Goal: Information Seeking & Learning: Learn about a topic

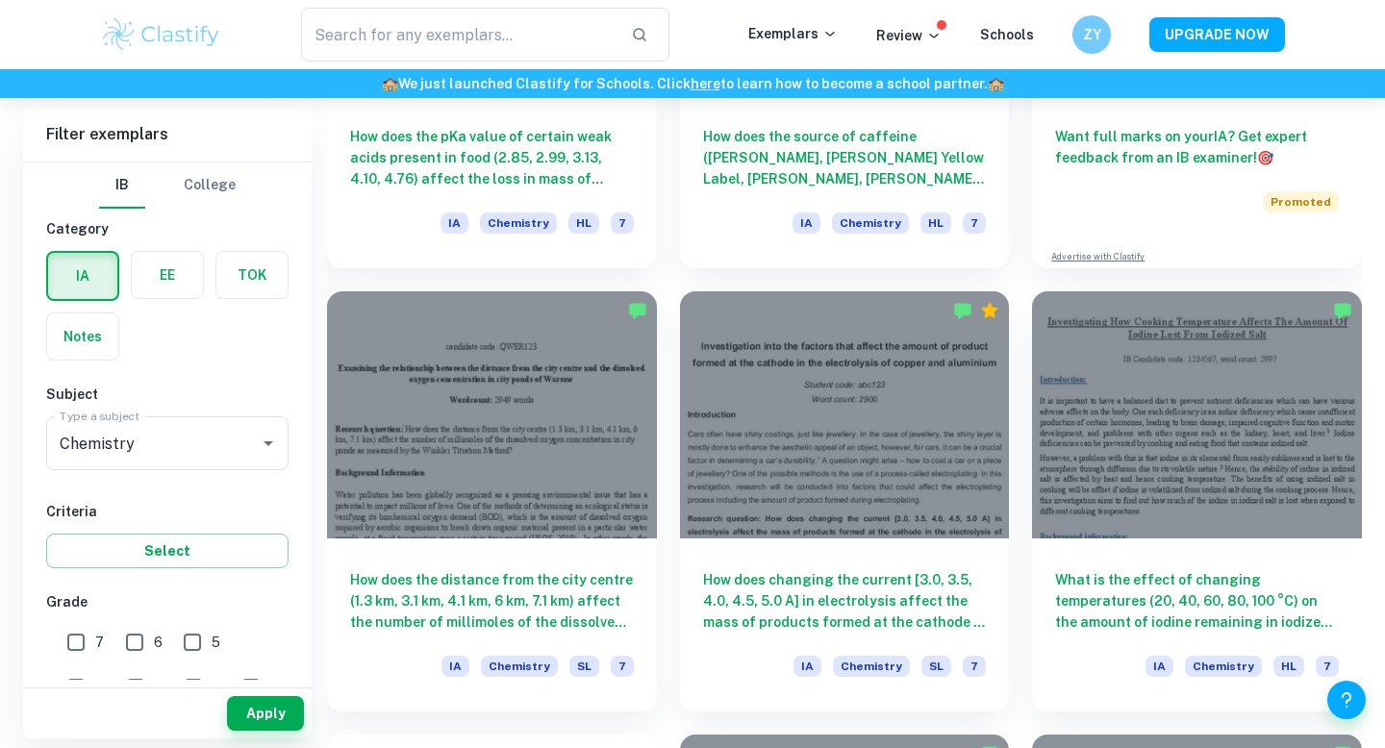
scroll to position [856, 0]
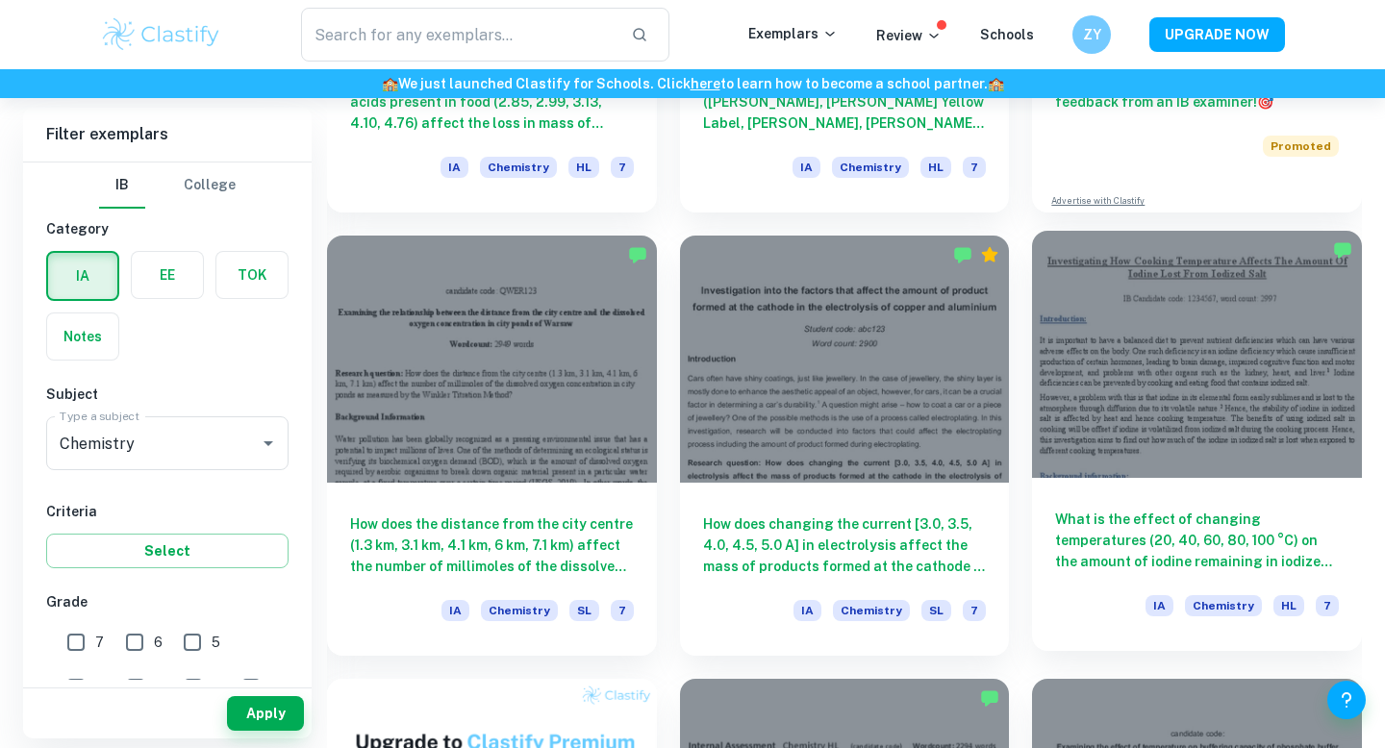
click at [1086, 485] on div "What is the effect of changing temperatures (20, 40, 60, 80, 100 °C) on the amo…" at bounding box center [1197, 564] width 330 height 173
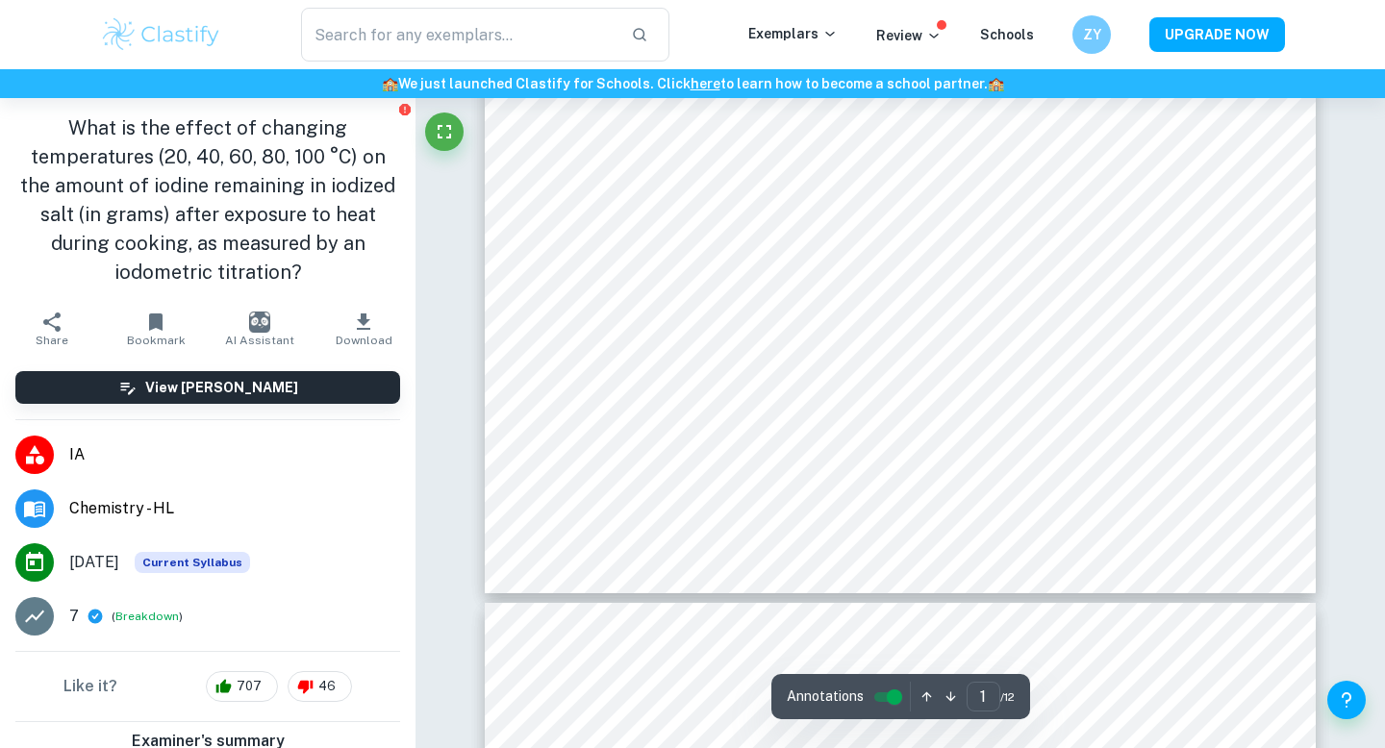
scroll to position [900, 0]
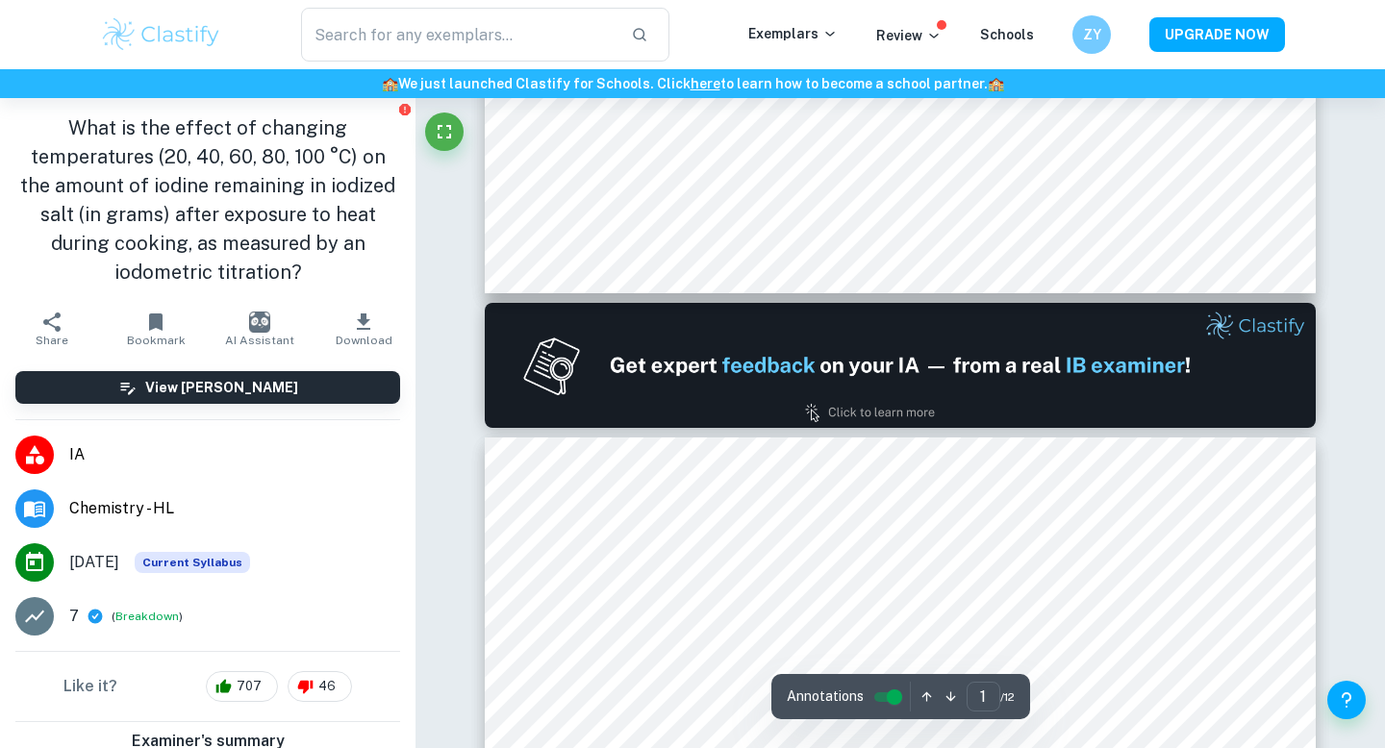
click at [228, 240] on h1 "What is the effect of changing temperatures (20, 40, 60, 80, 100 °C) on the amo…" at bounding box center [207, 200] width 385 height 173
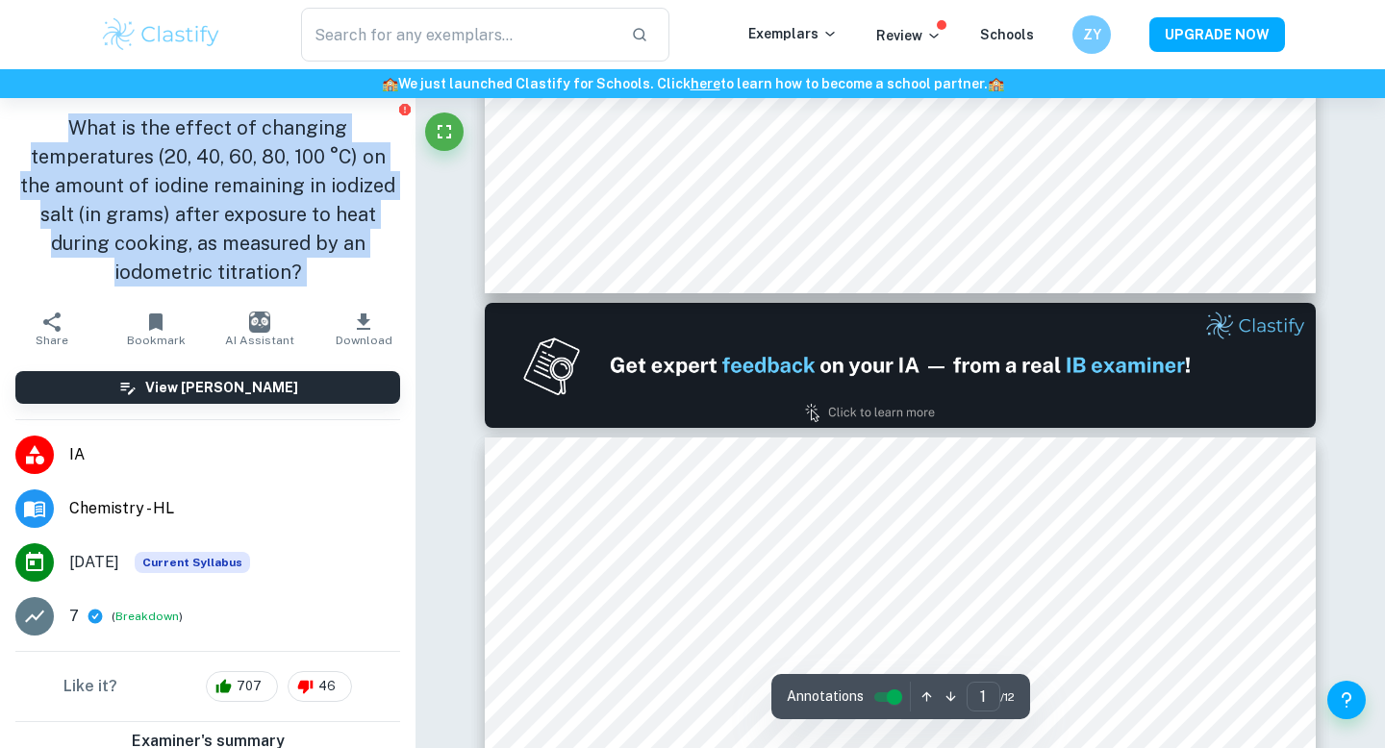
click at [228, 240] on h1 "What is the effect of changing temperatures (20, 40, 60, 80, 100 °C) on the amo…" at bounding box center [207, 200] width 385 height 173
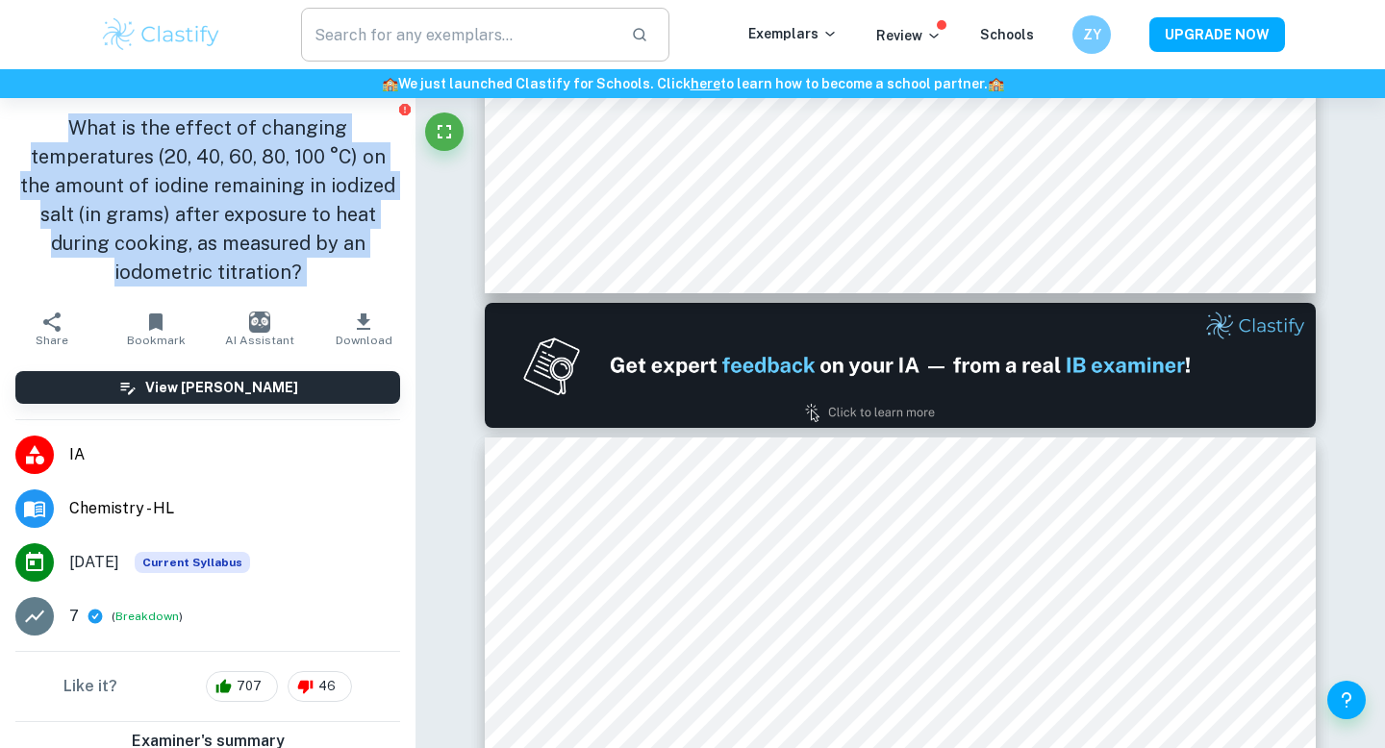
copy aside "What is the effect of changing temperatures (20, 40, 60, 80, 100 °C) on the amo…"
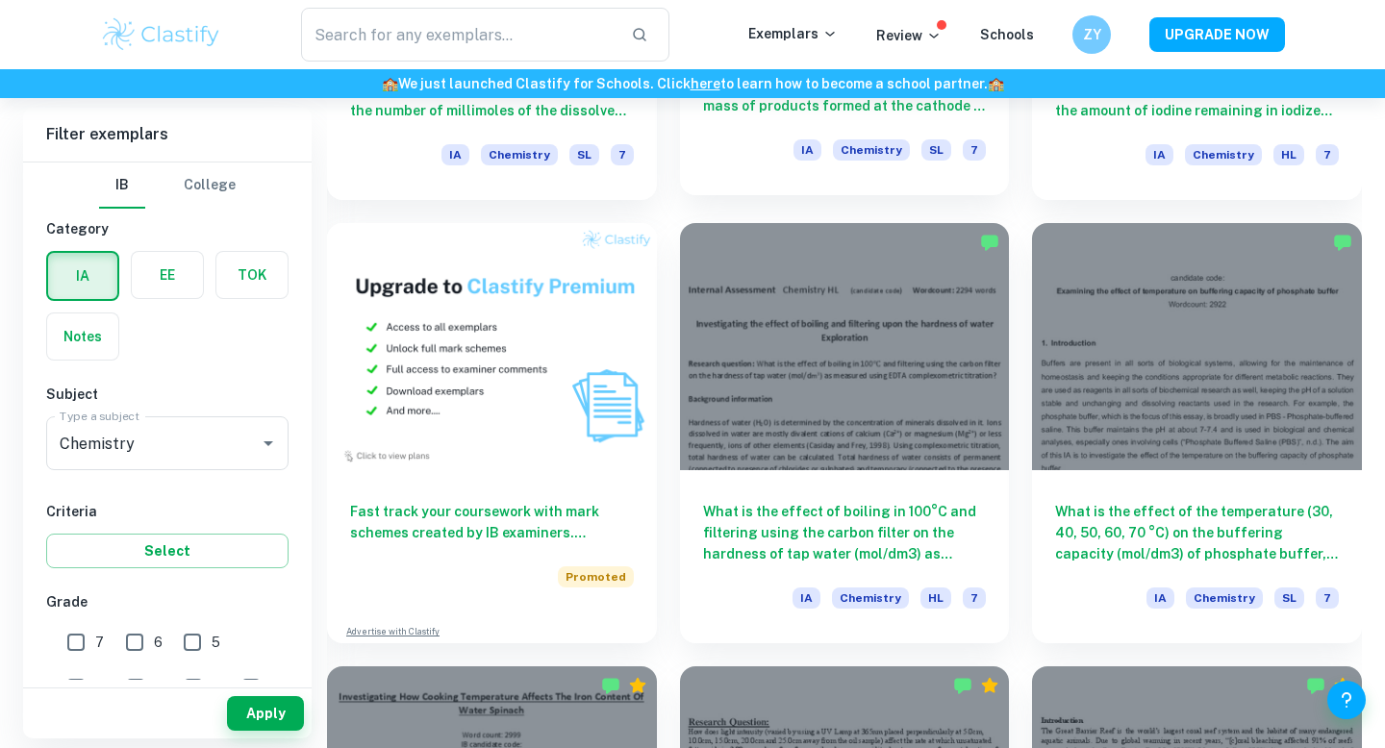
scroll to position [1318, 0]
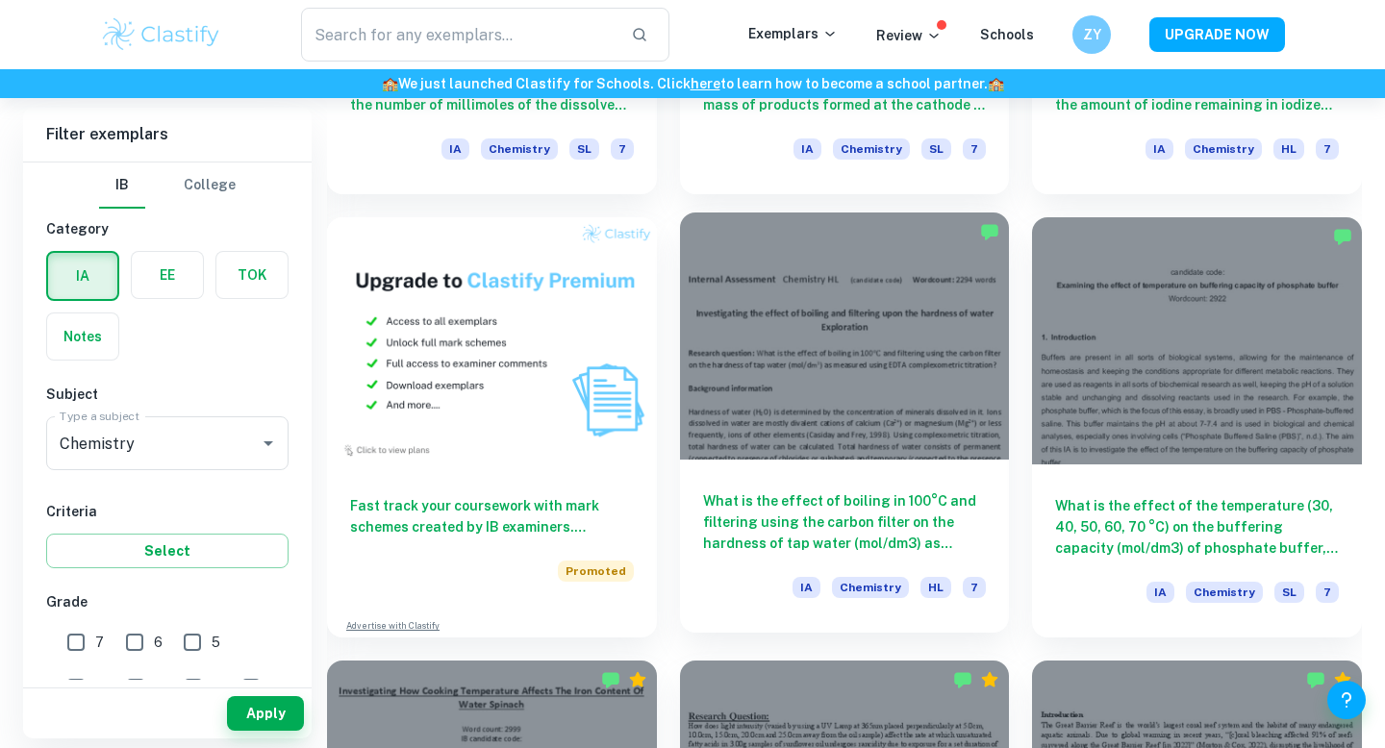
click at [882, 518] on h6 "What is the effect of boiling in 100°C and filtering using the carbon filter on…" at bounding box center [845, 522] width 284 height 63
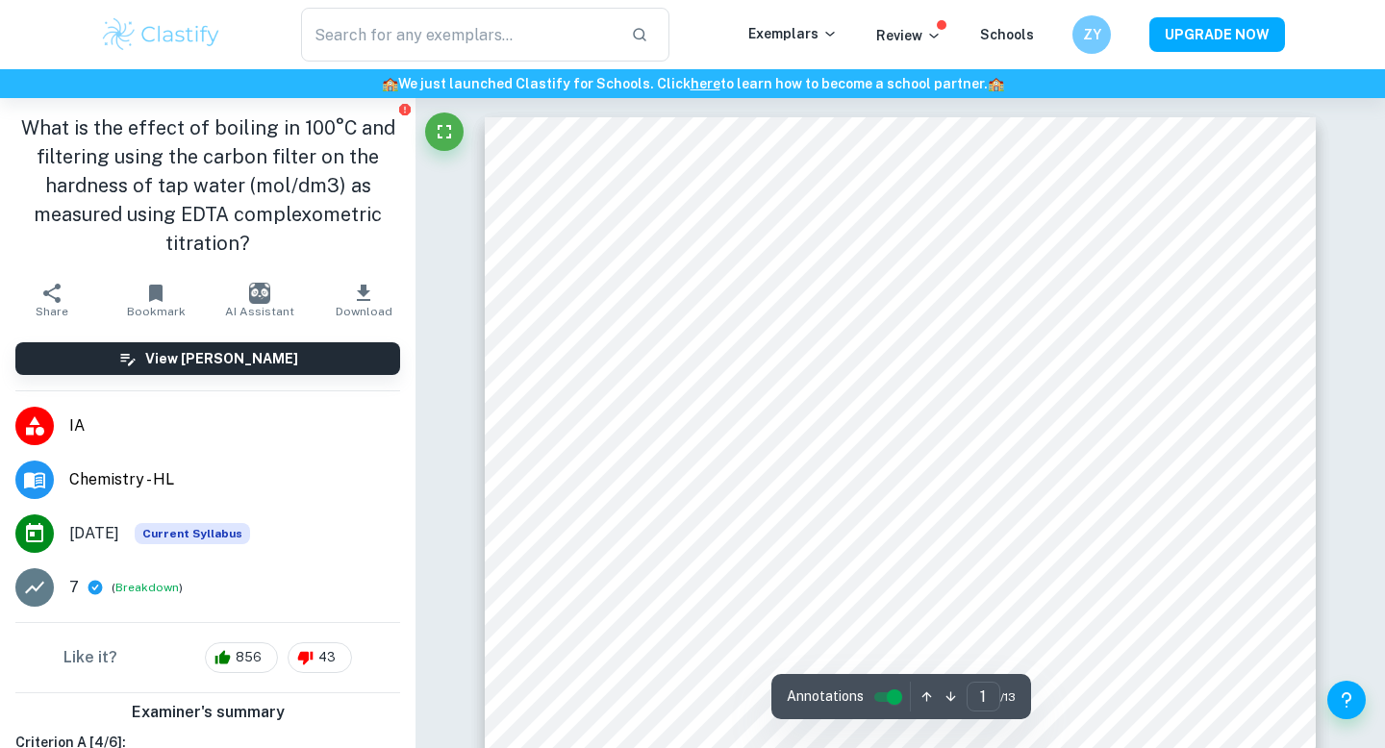
click at [235, 187] on h1 "What is the effect of boiling in 100°C and filtering using the carbon filter on…" at bounding box center [207, 186] width 385 height 144
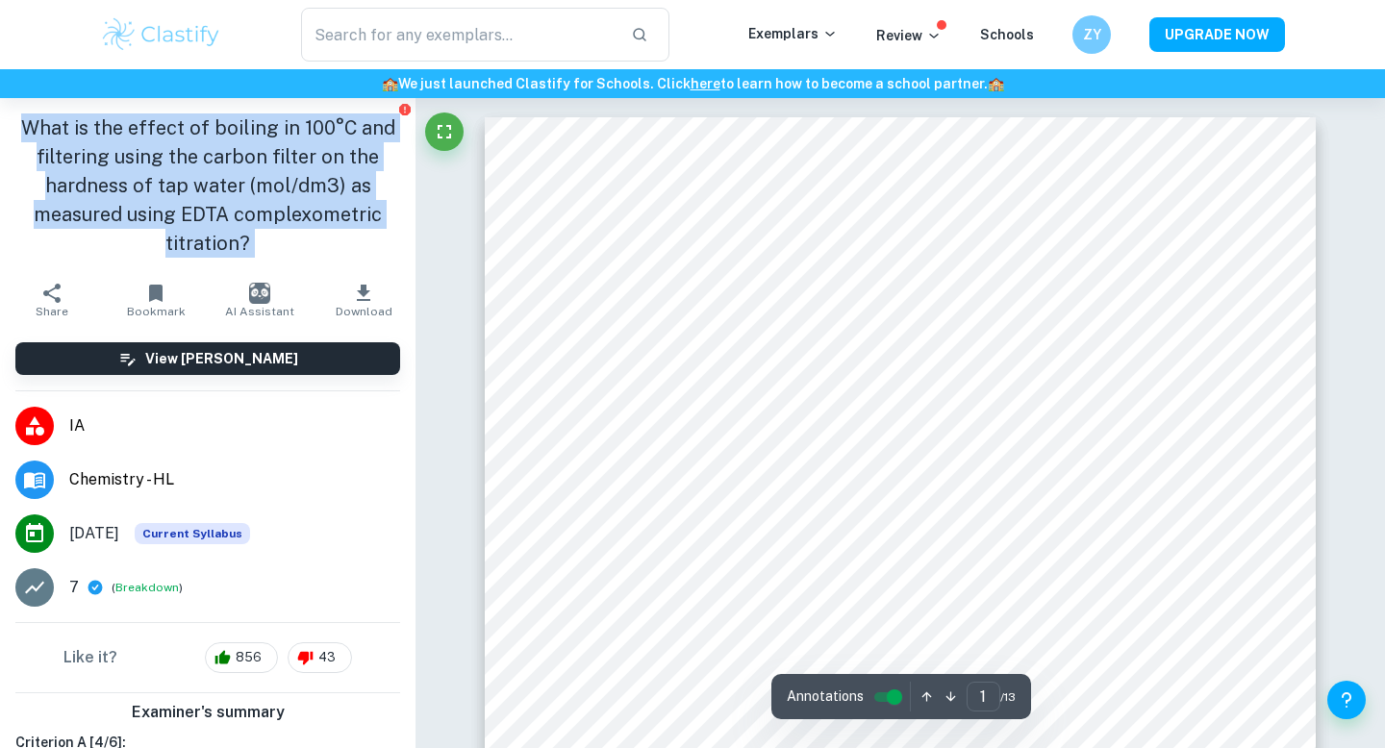
copy aside "What is the effect of boiling in 100°C and filtering using the carbon filter on…"
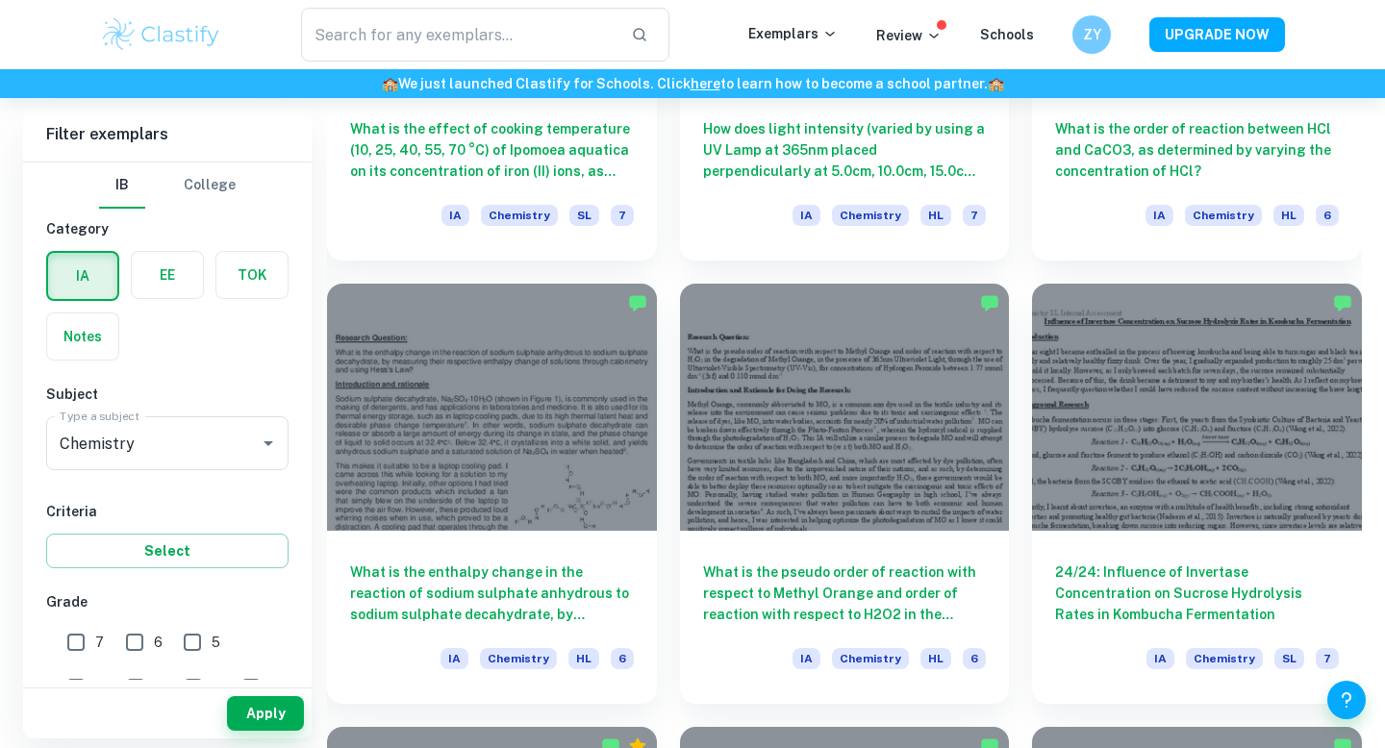
scroll to position [2145, 0]
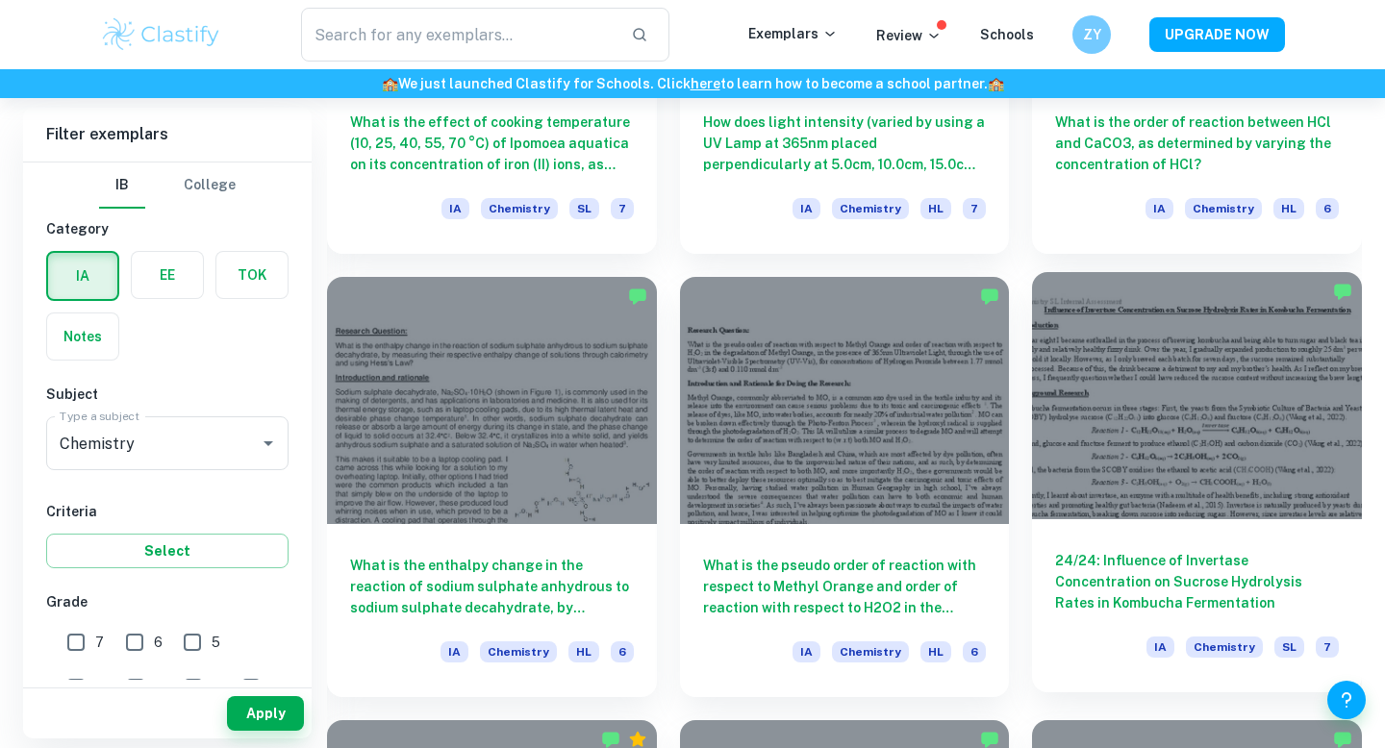
click at [1125, 524] on div "24/24: Influence of Invertase Concentration on Sucrose Hydrolysis Rates in Komb…" at bounding box center [1197, 606] width 330 height 173
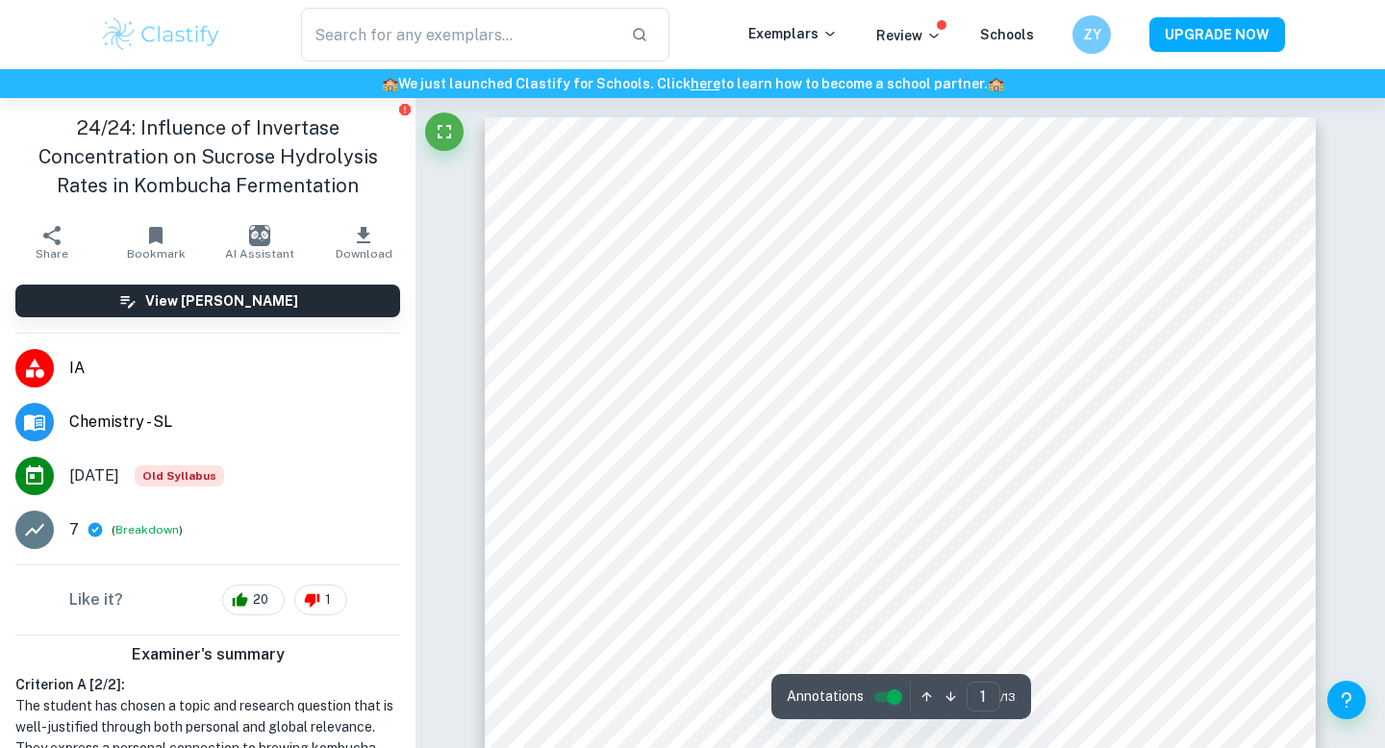
click at [300, 157] on h1 "24/24: Influence of Invertase Concentration on Sucrose Hydrolysis Rates in Komb…" at bounding box center [207, 157] width 385 height 87
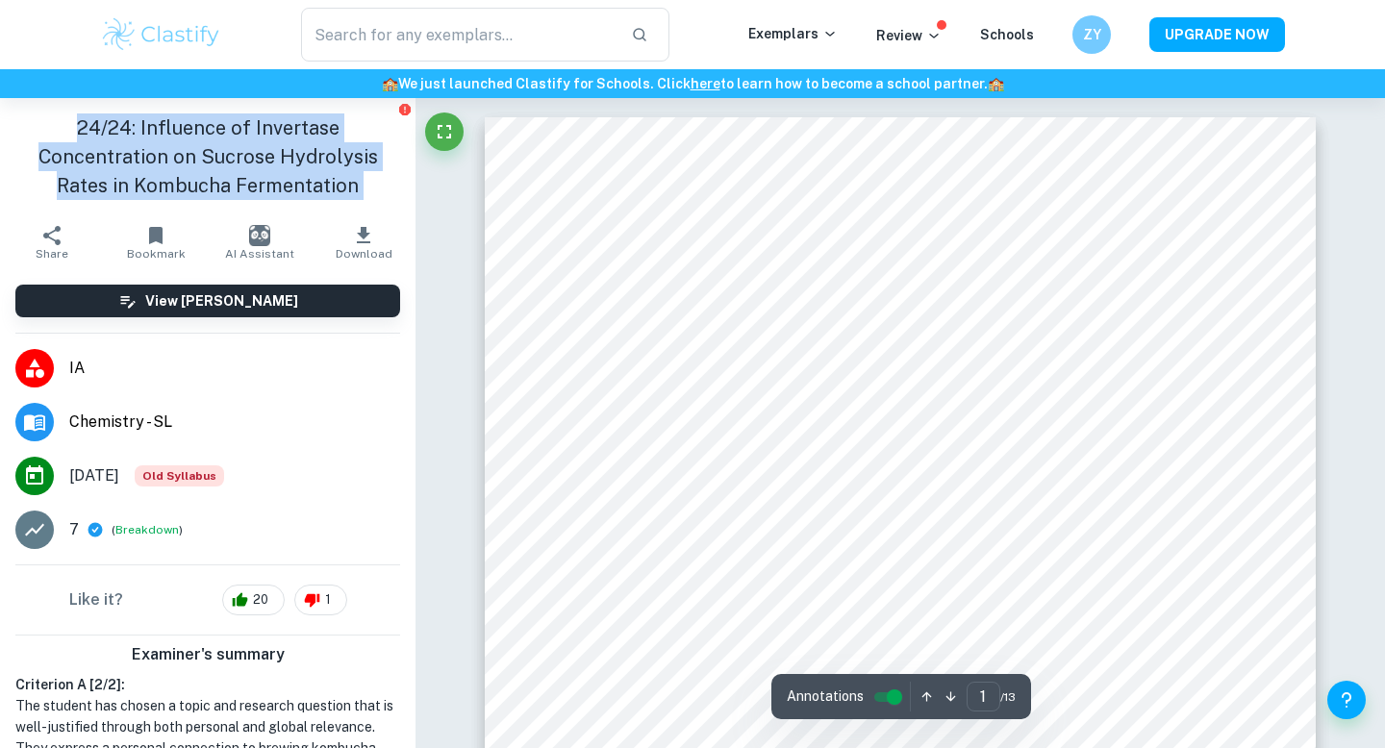
copy aside "24/24: Influence of Invertase Concentration on Sucrose Hydrolysis Rates in Komb…"
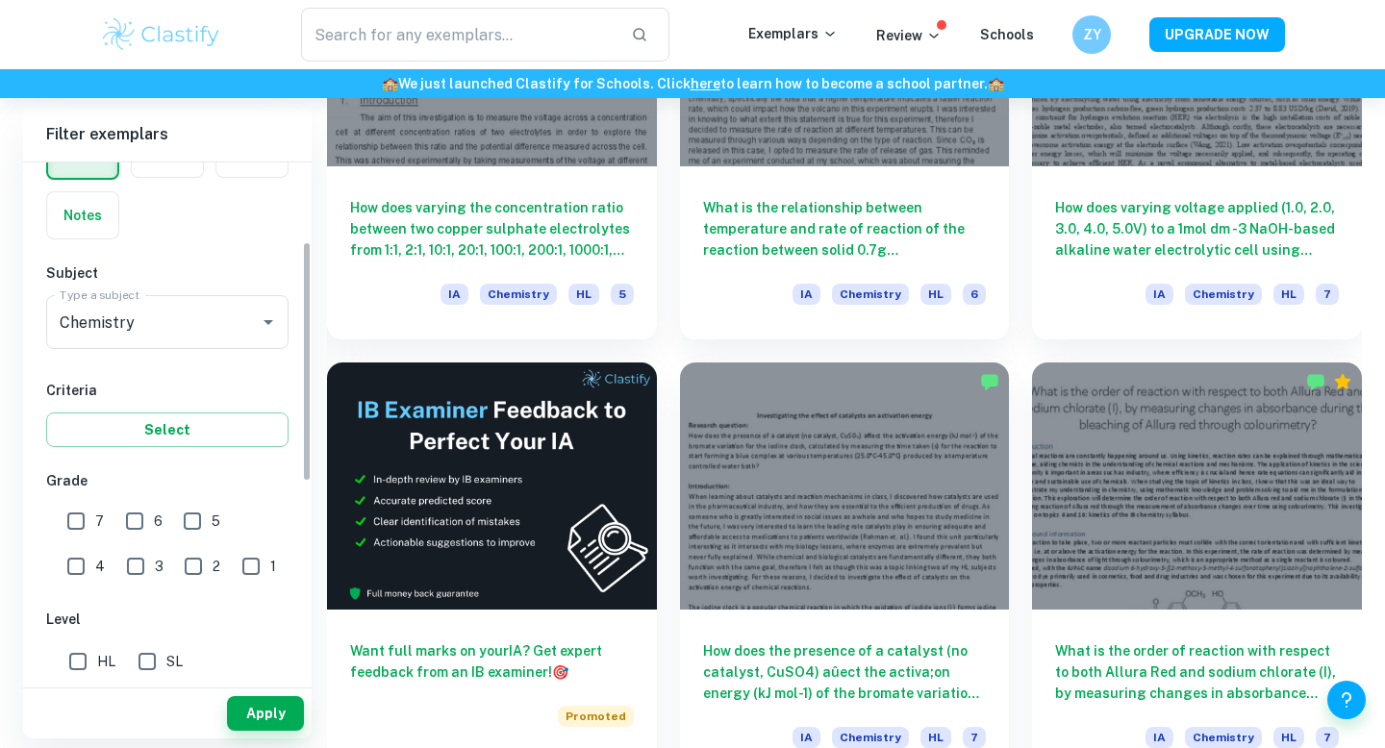
scroll to position [186, 0]
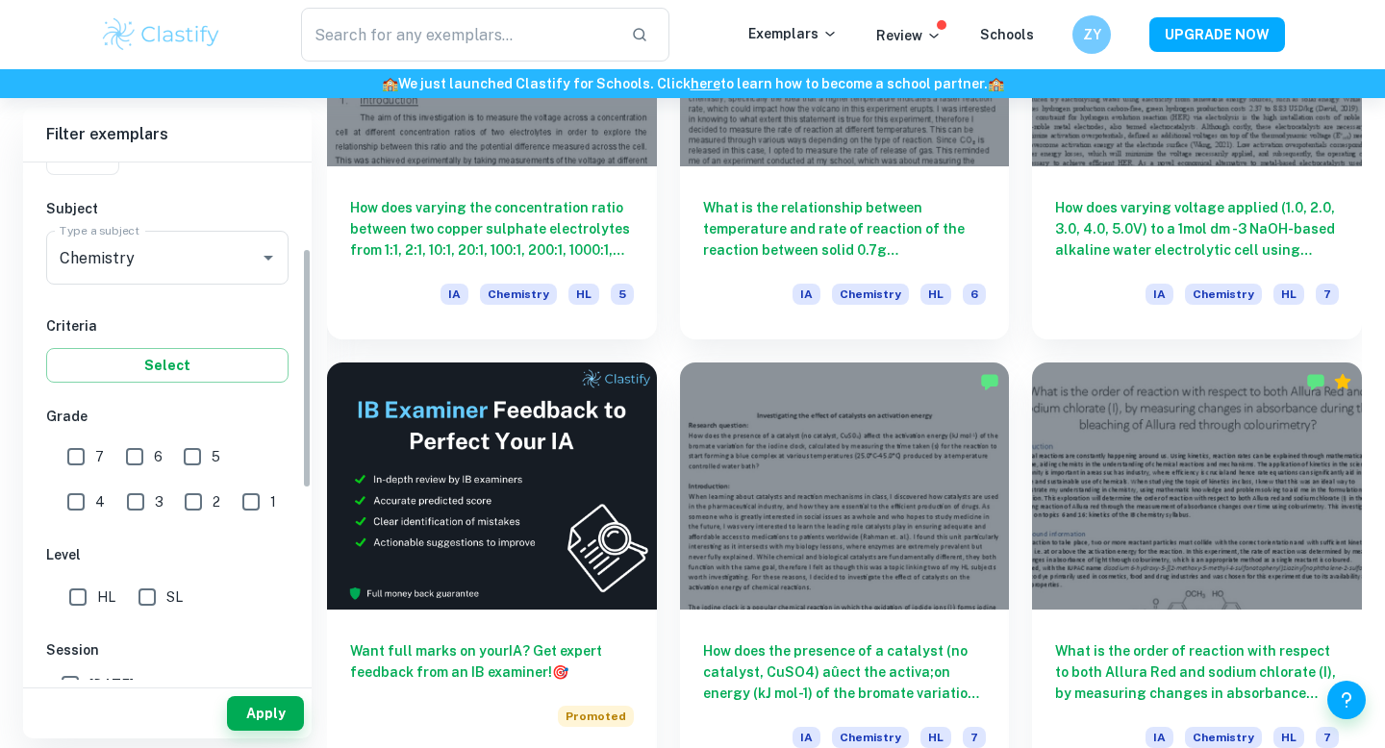
click at [147, 605] on input "SL" at bounding box center [147, 597] width 38 height 38
checkbox input "true"
click at [240, 723] on button "Apply" at bounding box center [265, 714] width 77 height 35
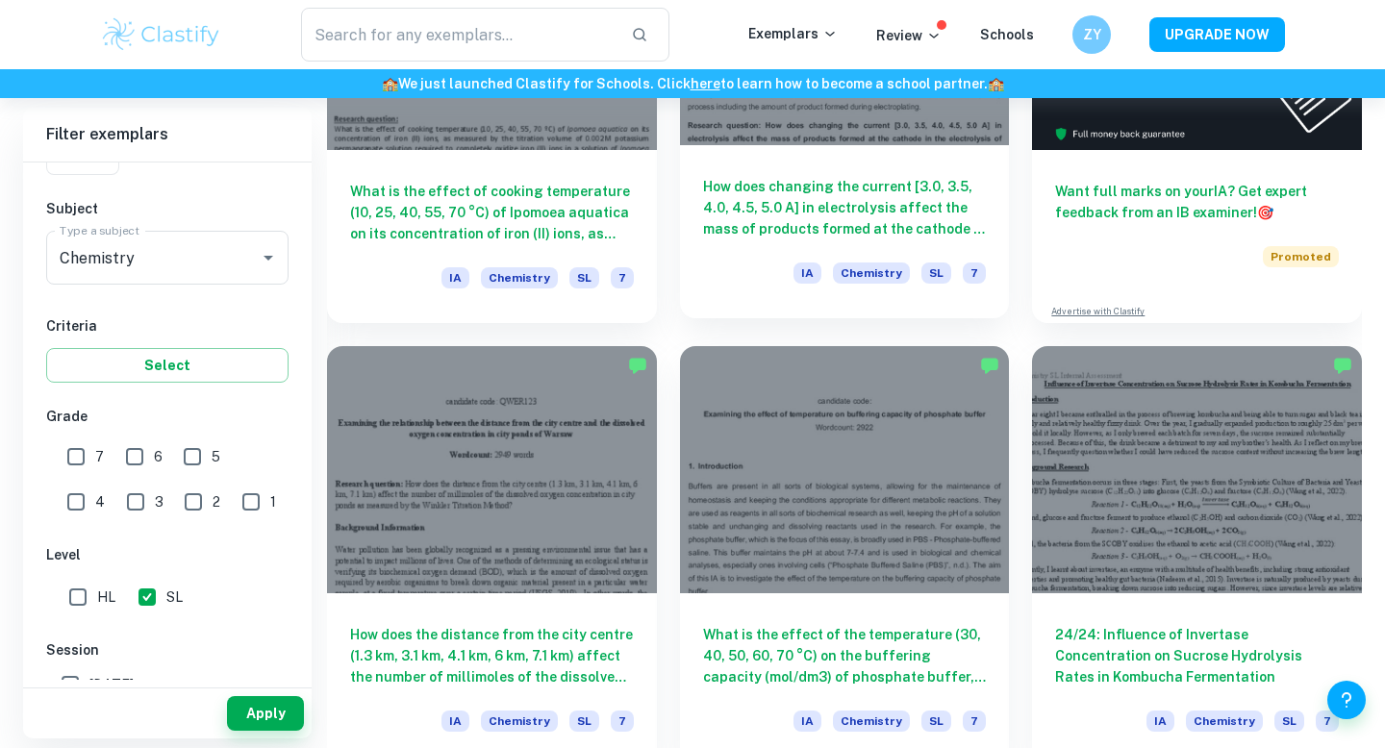
scroll to position [768, 0]
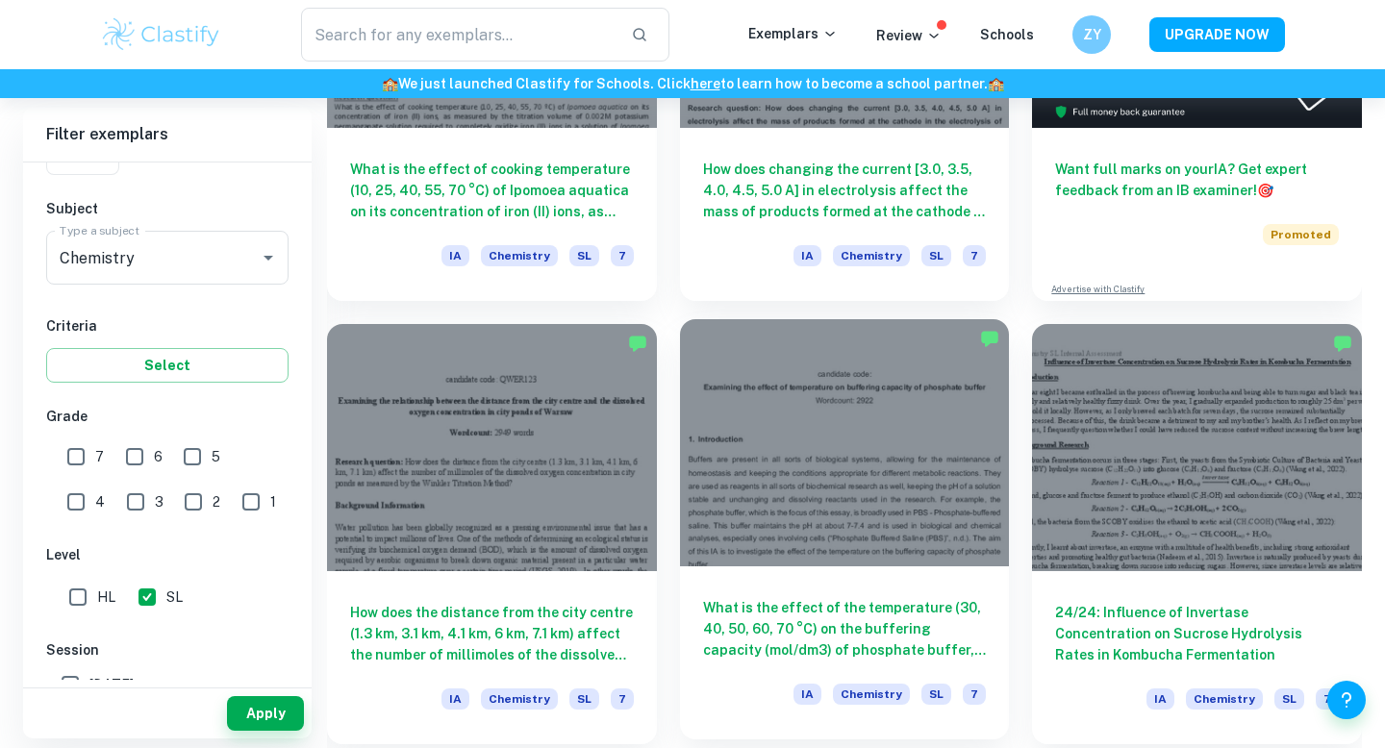
click at [741, 479] on div at bounding box center [845, 442] width 330 height 247
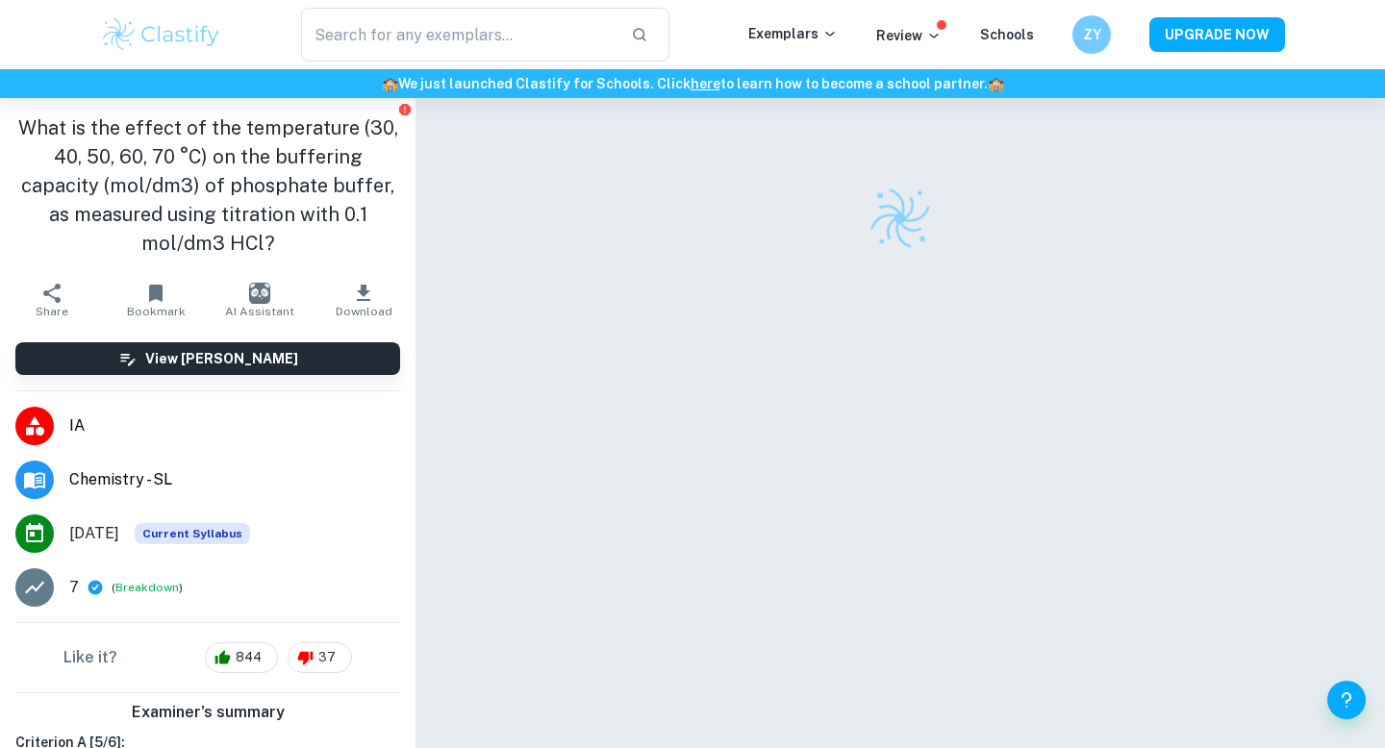
click at [329, 171] on h1 "What is the effect of the temperature (30, 40, 50, 60, 70 °C) on the buffering …" at bounding box center [207, 186] width 385 height 144
